Goal: Information Seeking & Learning: Learn about a topic

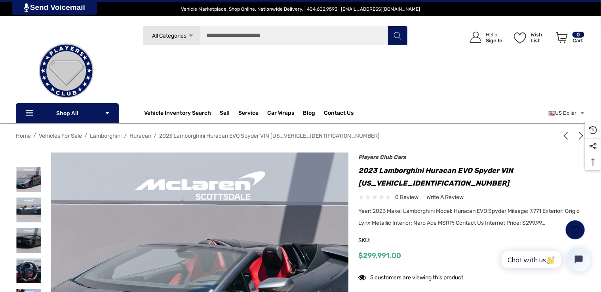
click at [524, 160] on h2 "Players Club Cars" at bounding box center [471, 157] width 227 height 10
click at [526, 166] on h1 "2023 Lamborghini Huracan EVO Spyder VIN [US_VEHICLE_IDENTIFICATION_NUMBER]" at bounding box center [471, 176] width 227 height 25
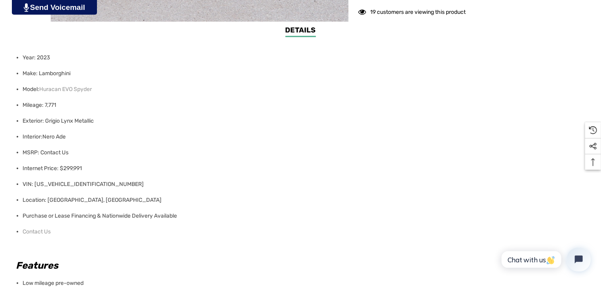
scroll to position [444, 0]
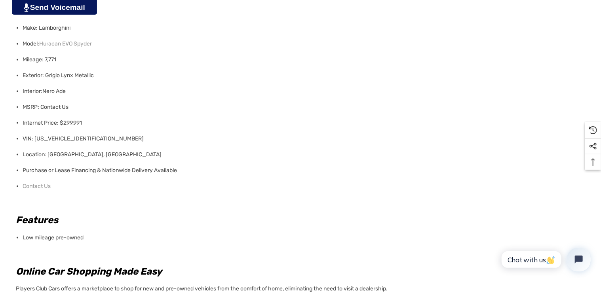
click at [529, 155] on li "Location: [GEOGRAPHIC_DATA], [GEOGRAPHIC_DATA]" at bounding box center [302, 155] width 558 height 16
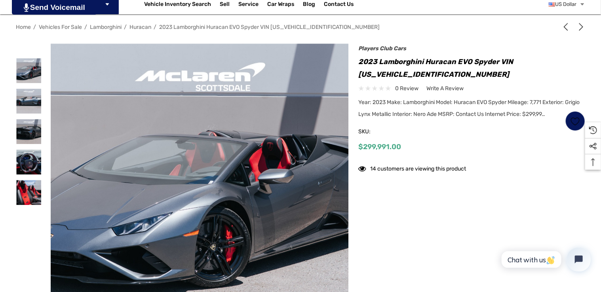
scroll to position [109, 0]
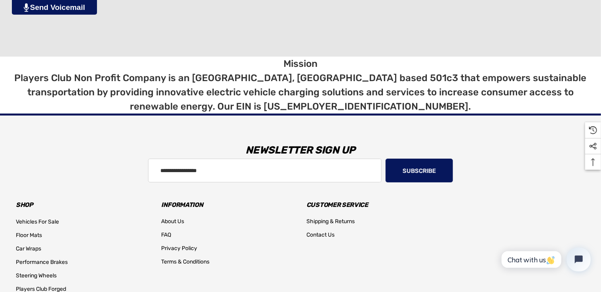
scroll to position [4519, 0]
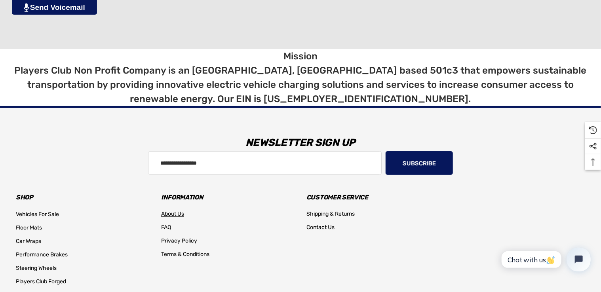
click at [180, 211] on span "About Us" at bounding box center [172, 214] width 23 height 7
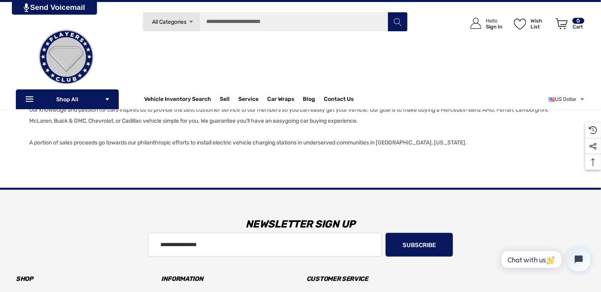
scroll to position [547, 0]
